Goal: Task Accomplishment & Management: Use online tool/utility

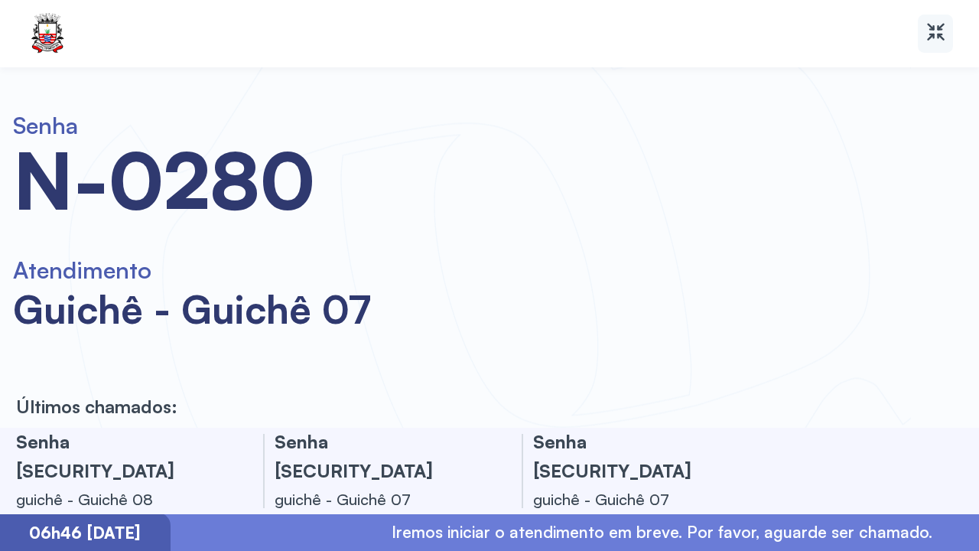
click at [933, 36] on icon at bounding box center [936, 31] width 15 height 15
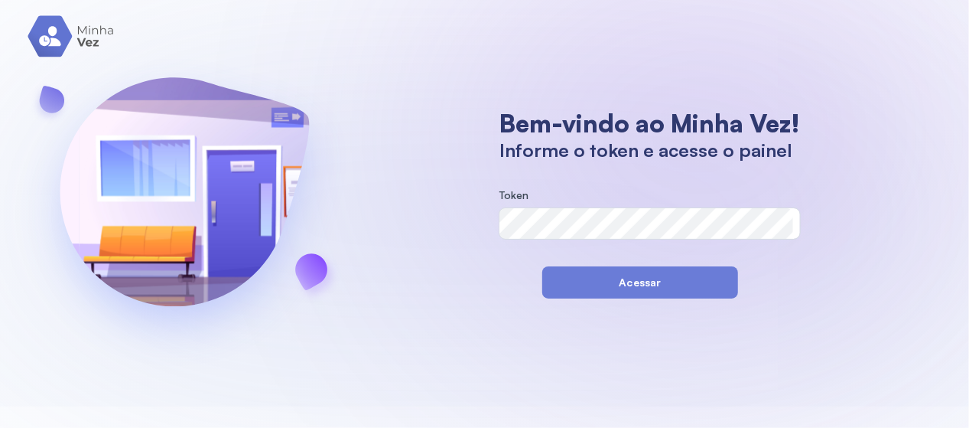
click at [595, 202] on label "Token" at bounding box center [649, 197] width 301 height 16
click at [770, 229] on div "Mostrar" at bounding box center [775, 223] width 50 height 31
click at [776, 217] on div "Mostrar" at bounding box center [769, 223] width 38 height 13
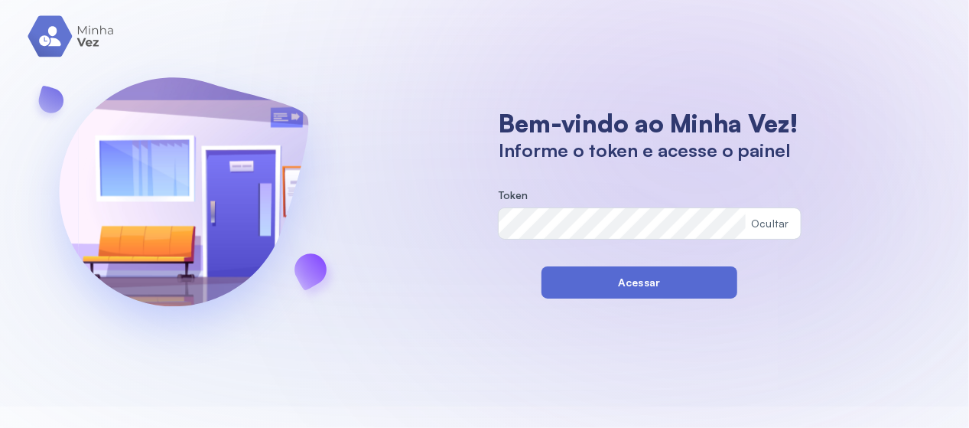
click at [611, 287] on button "Acessar" at bounding box center [640, 282] width 196 height 32
